Goal: Task Accomplishment & Management: Complete application form

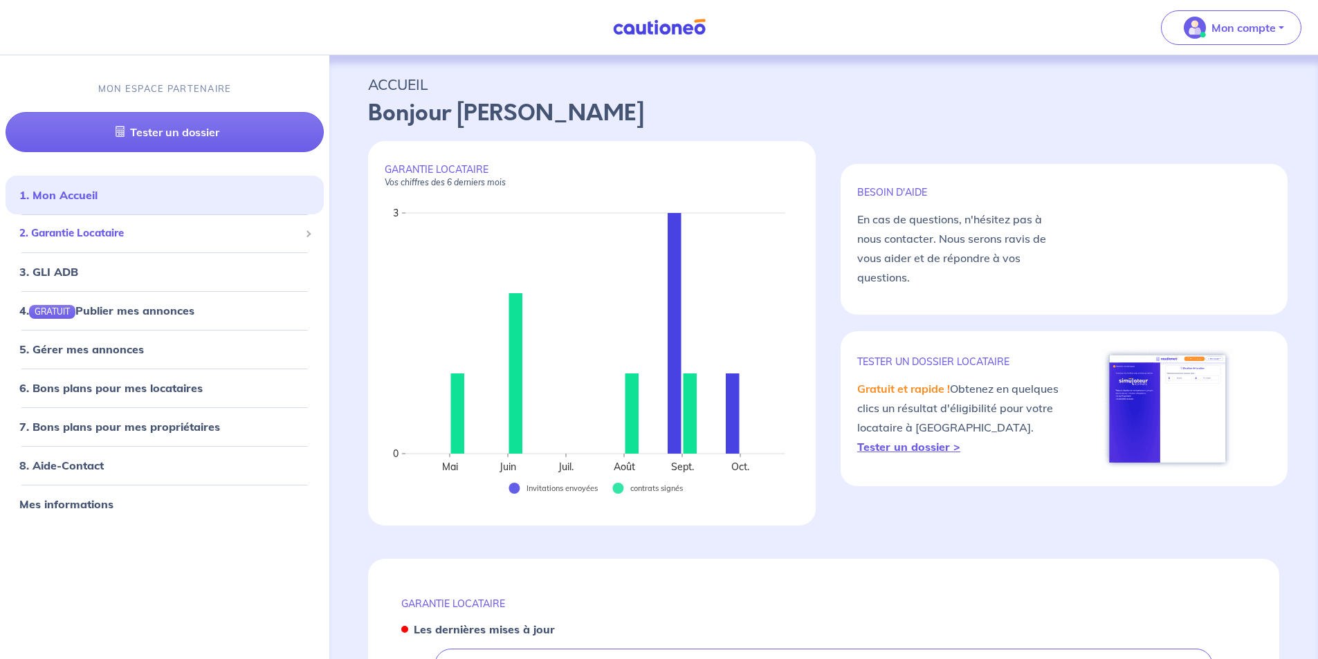
click at [214, 237] on span "2. Garantie Locataire" at bounding box center [159, 234] width 280 height 16
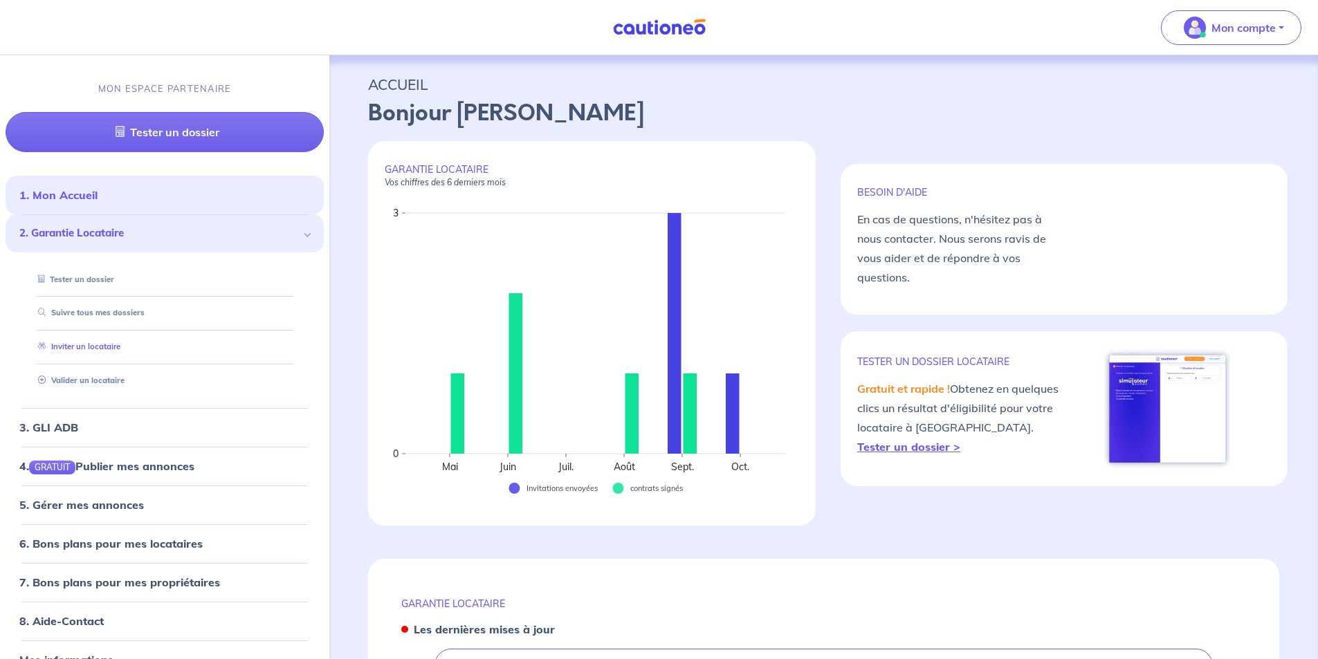
click at [120, 352] on link "Inviter un locataire" at bounding box center [77, 348] width 88 height 10
select select "FR"
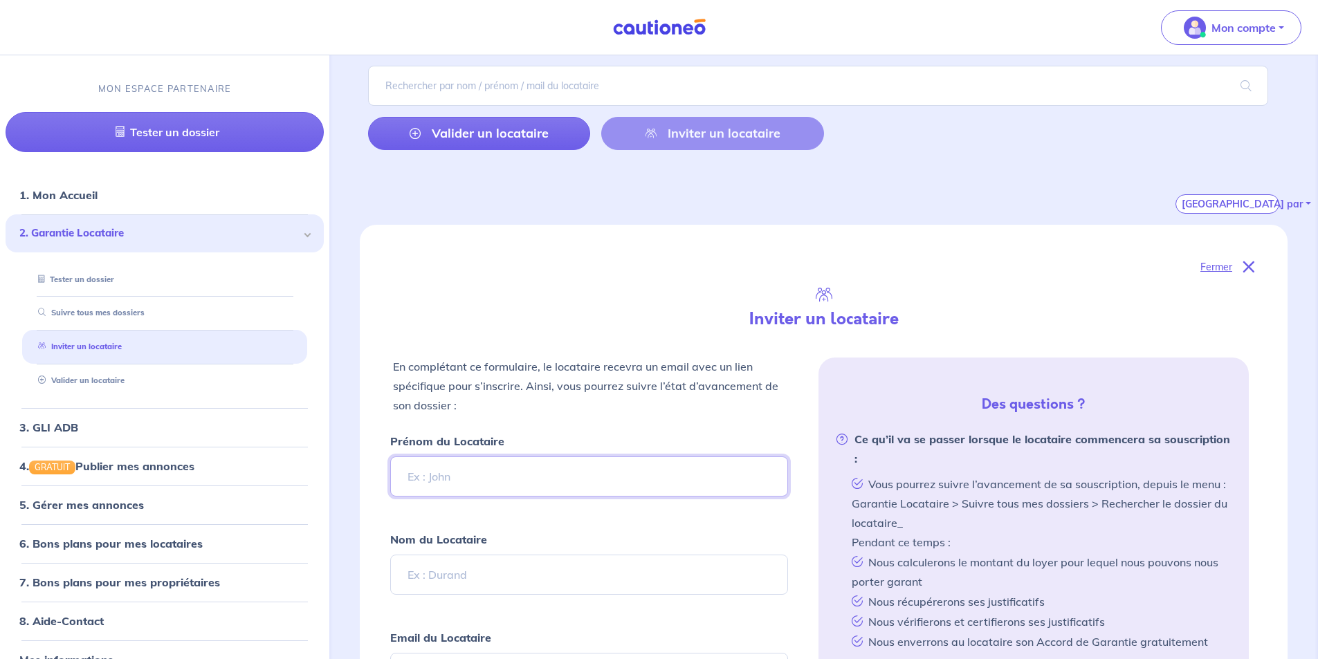
scroll to position [208, 0]
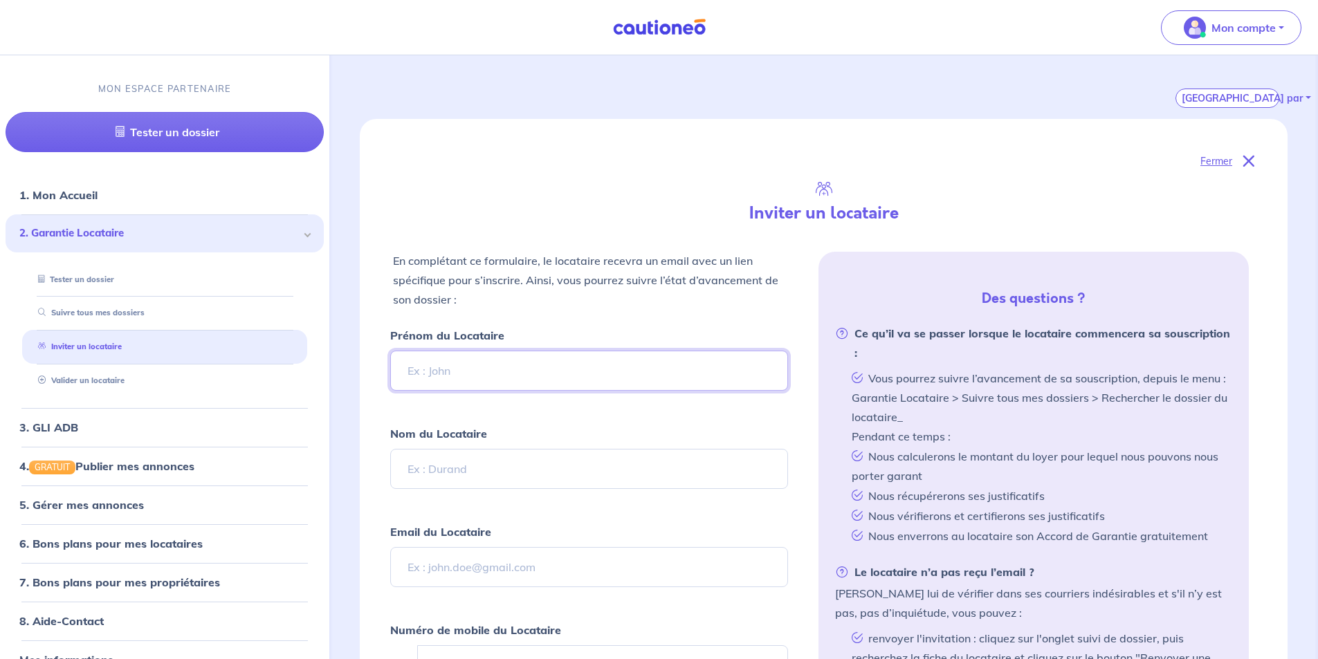
click at [554, 374] on input "Prénom du Locataire" at bounding box center [588, 371] width 397 height 40
type input "[PERSON_NAME]"
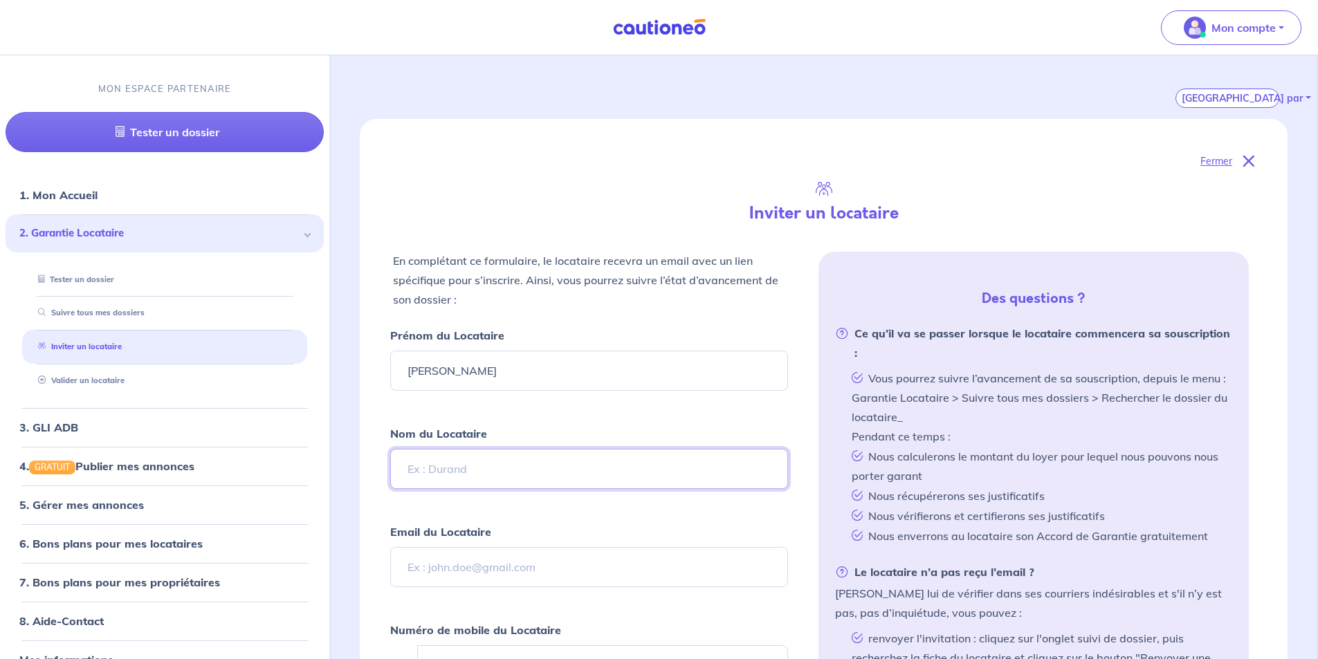
click at [613, 461] on input "Nom du Locataire" at bounding box center [588, 469] width 397 height 40
type input "KLIN"
click at [570, 543] on div "Email du Locataire" at bounding box center [588, 554] width 397 height 65
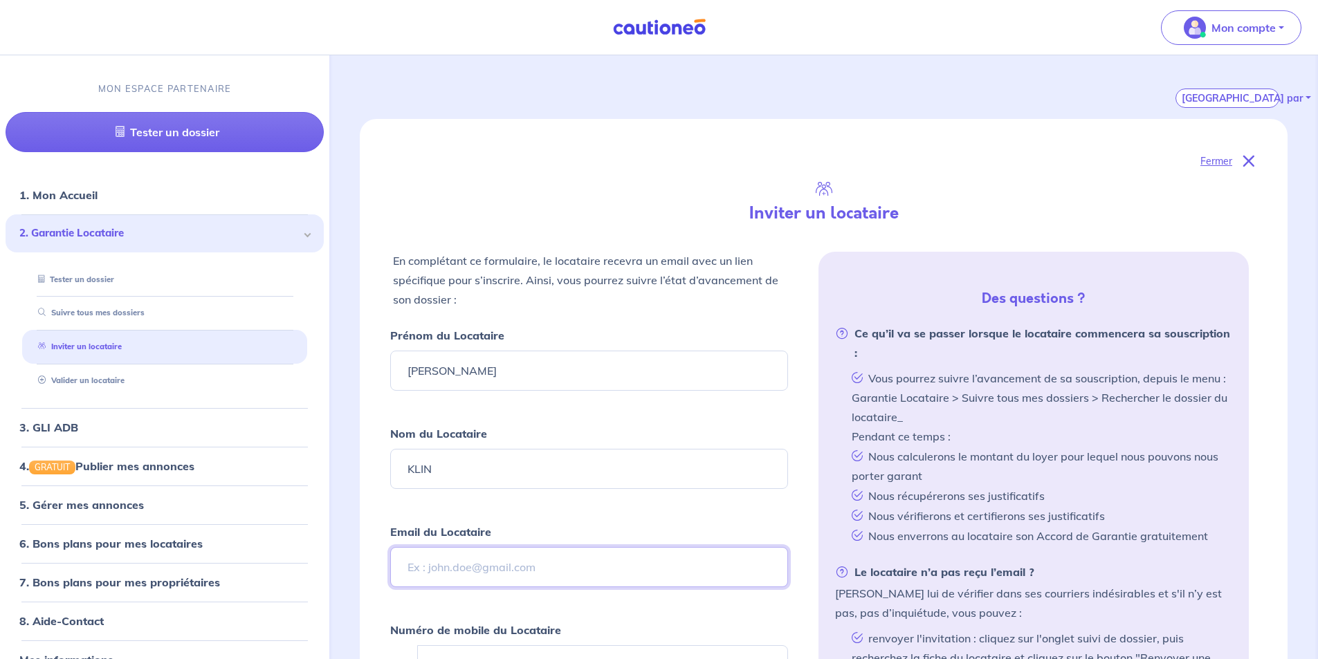
click at [563, 574] on input "Email du Locataire" at bounding box center [588, 567] width 397 height 40
paste input "[EMAIL_ADDRESS][DOMAIN_NAME]"
type input "[EMAIL_ADDRESS][DOMAIN_NAME]"
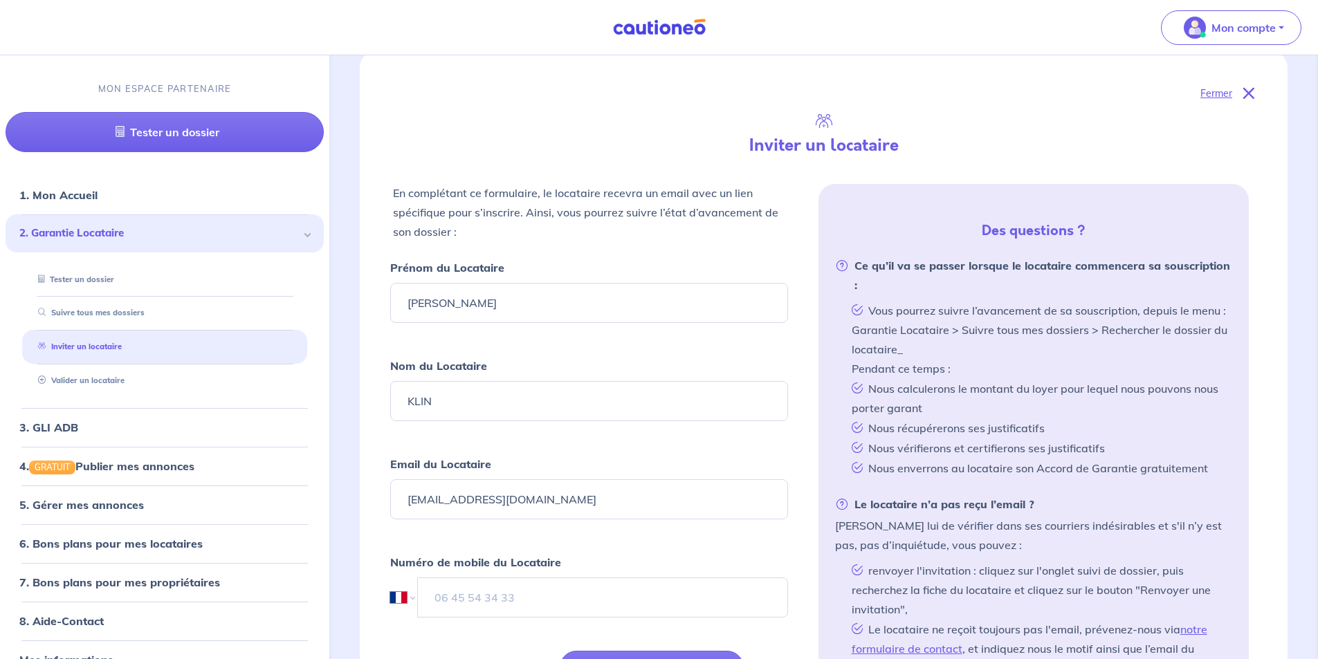
scroll to position [346, 0]
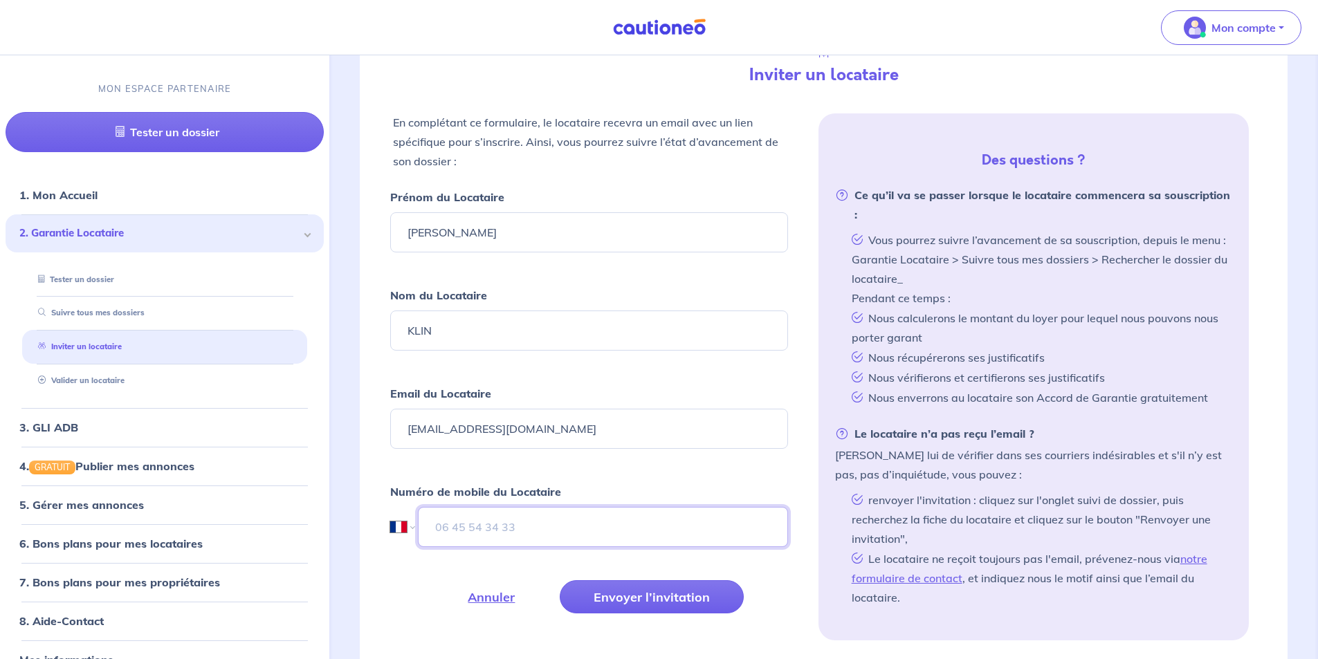
click at [513, 527] on input "tel" at bounding box center [602, 527] width 369 height 40
type input "06 43 48 03 89"
click at [637, 602] on button "Envoyer l’invitation" at bounding box center [652, 597] width 184 height 33
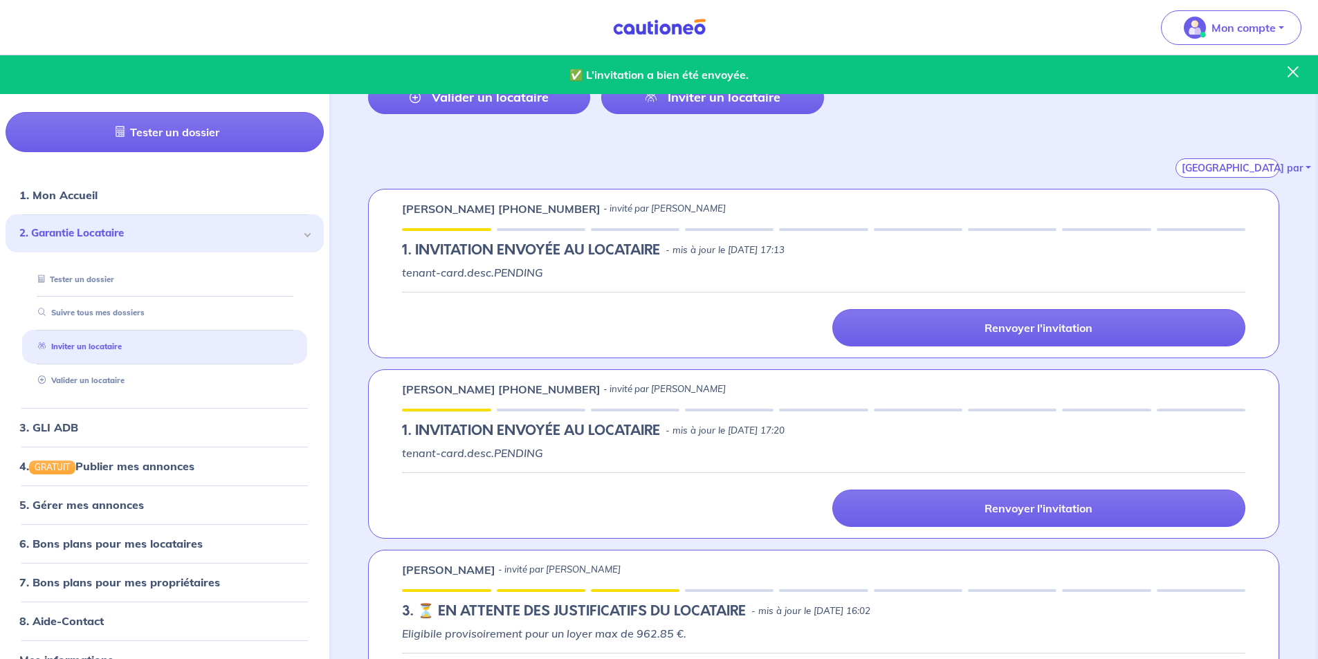
scroll to position [0, 0]
